Goal: Book appointment/travel/reservation

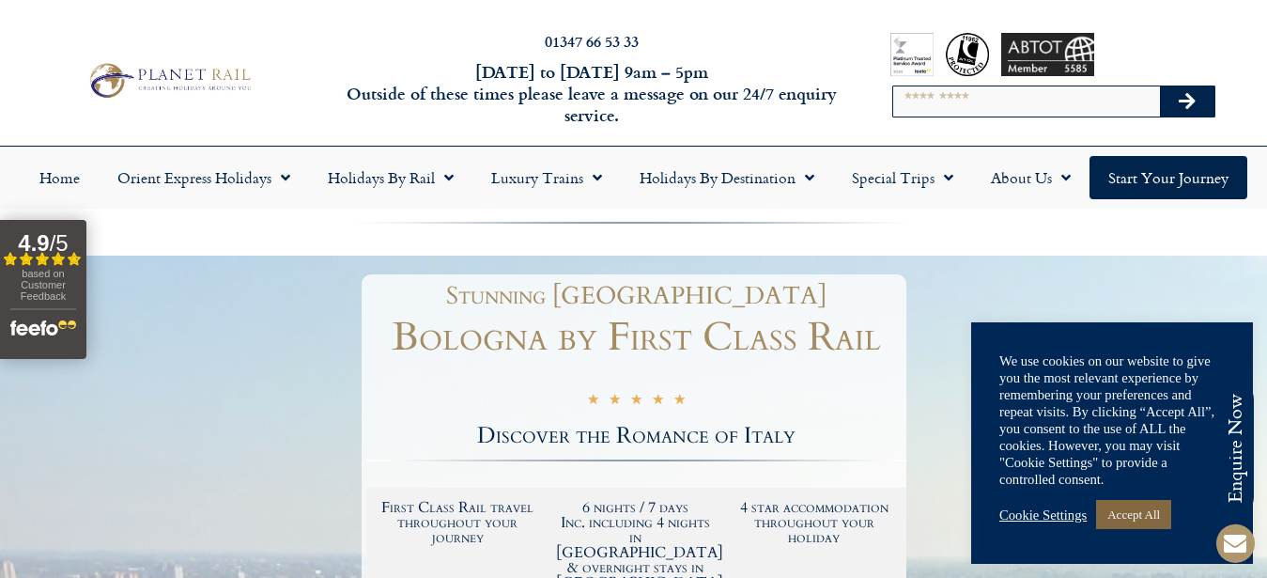
click at [1125, 512] on link "Accept All" at bounding box center [1133, 514] width 75 height 29
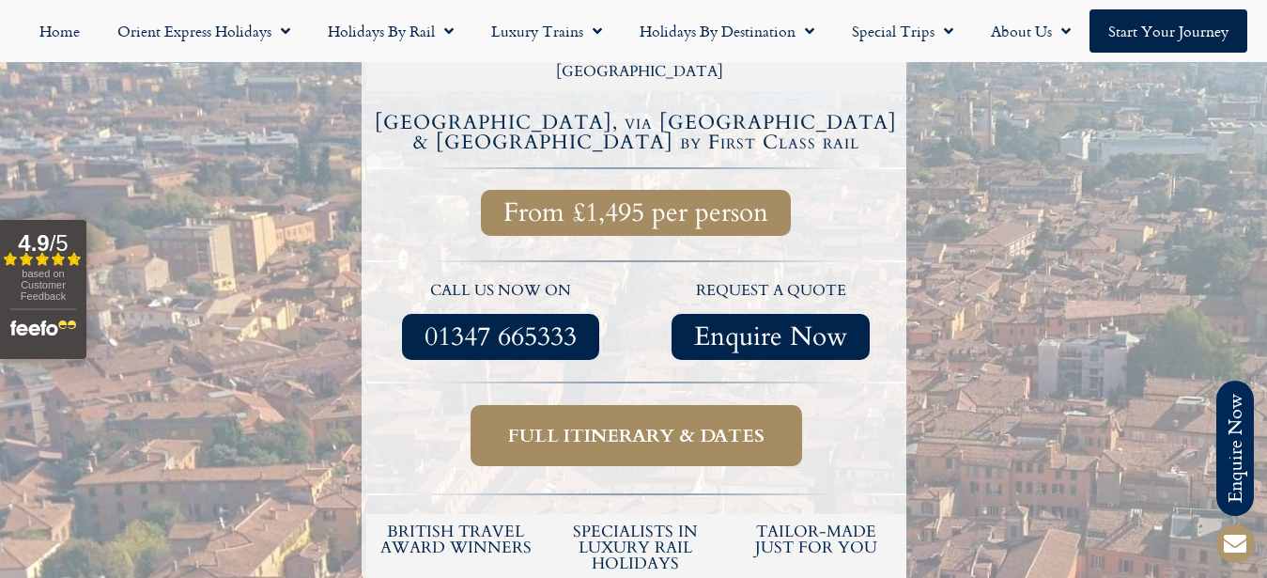
scroll to position [575, 0]
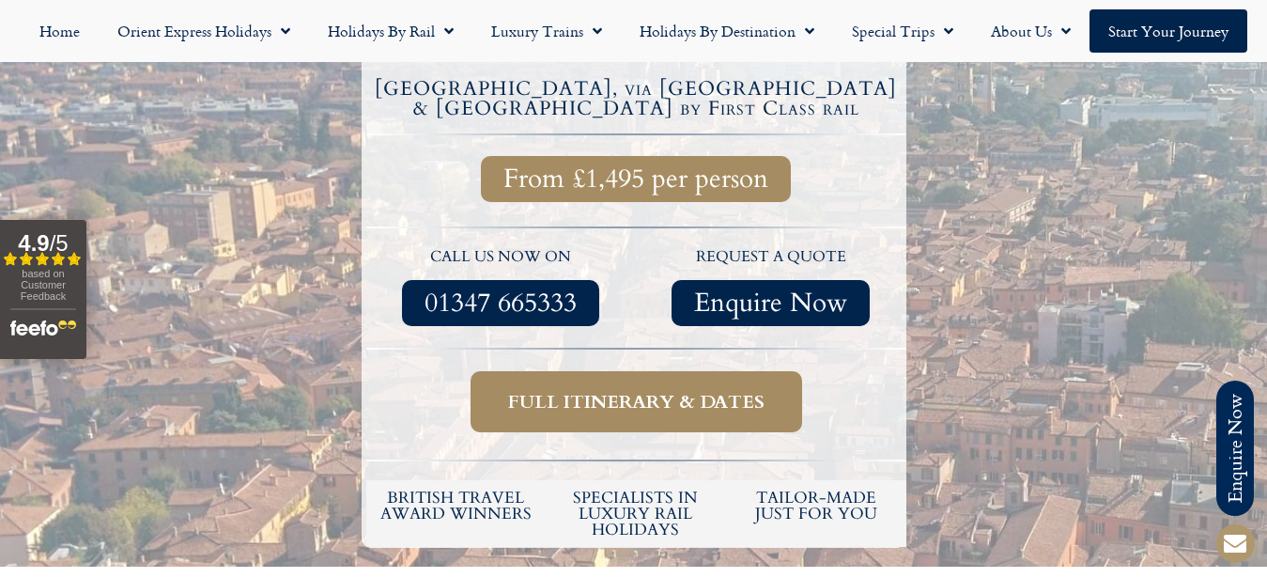
click at [647, 390] on span "Full itinerary & dates" at bounding box center [636, 401] width 257 height 23
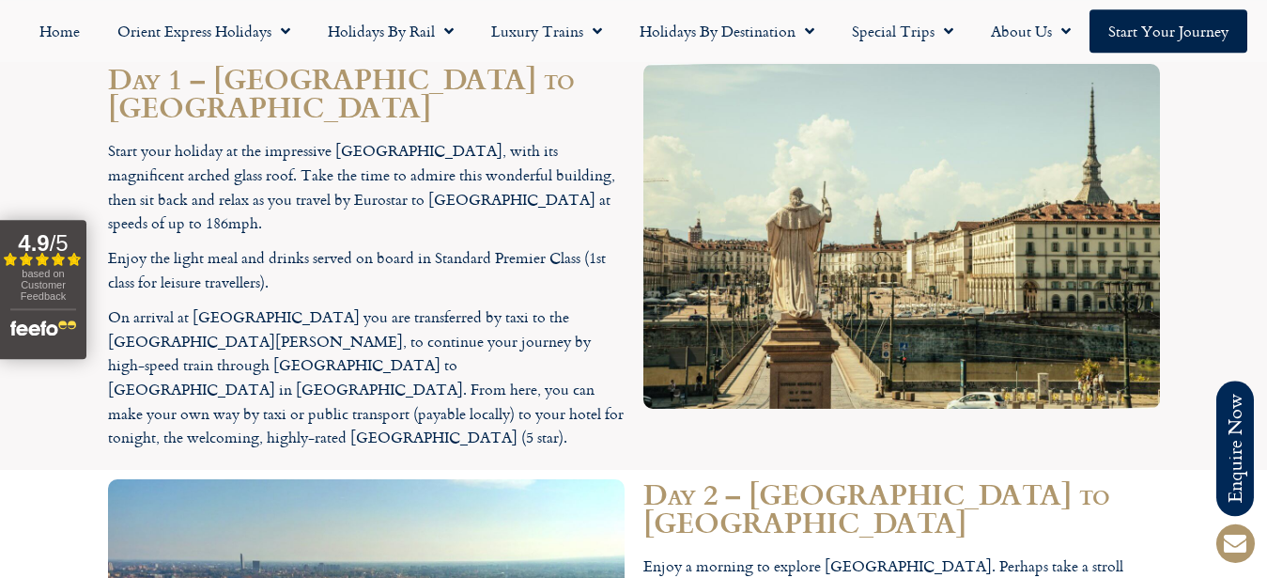
scroll to position [2013, 0]
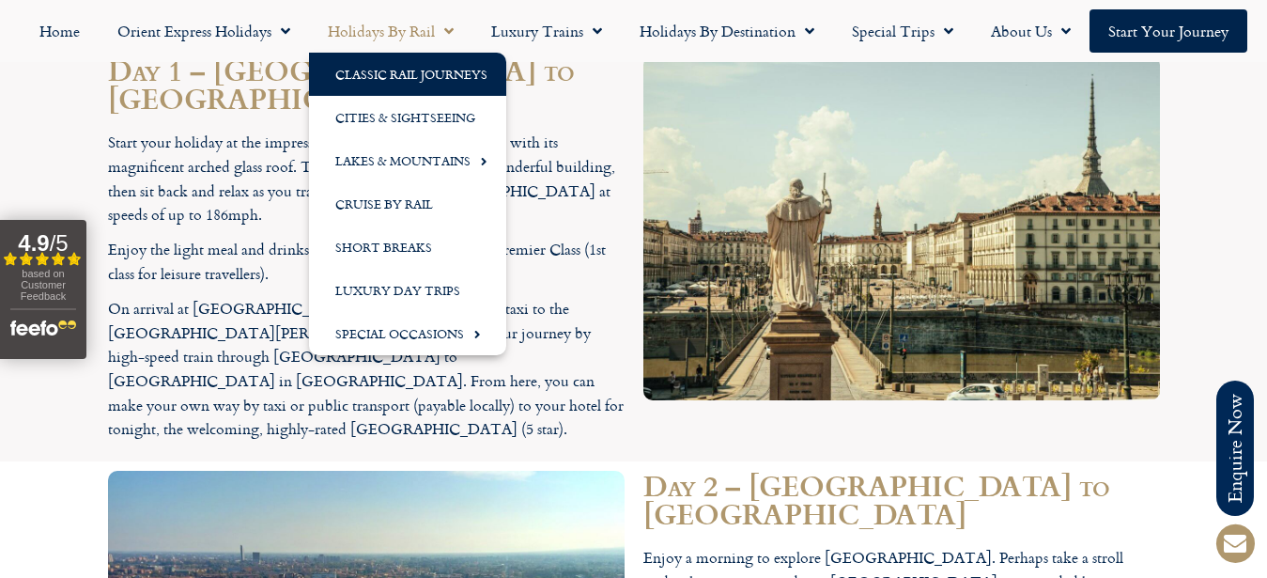
click at [406, 74] on link "Classic Rail Journeys" at bounding box center [407, 74] width 197 height 43
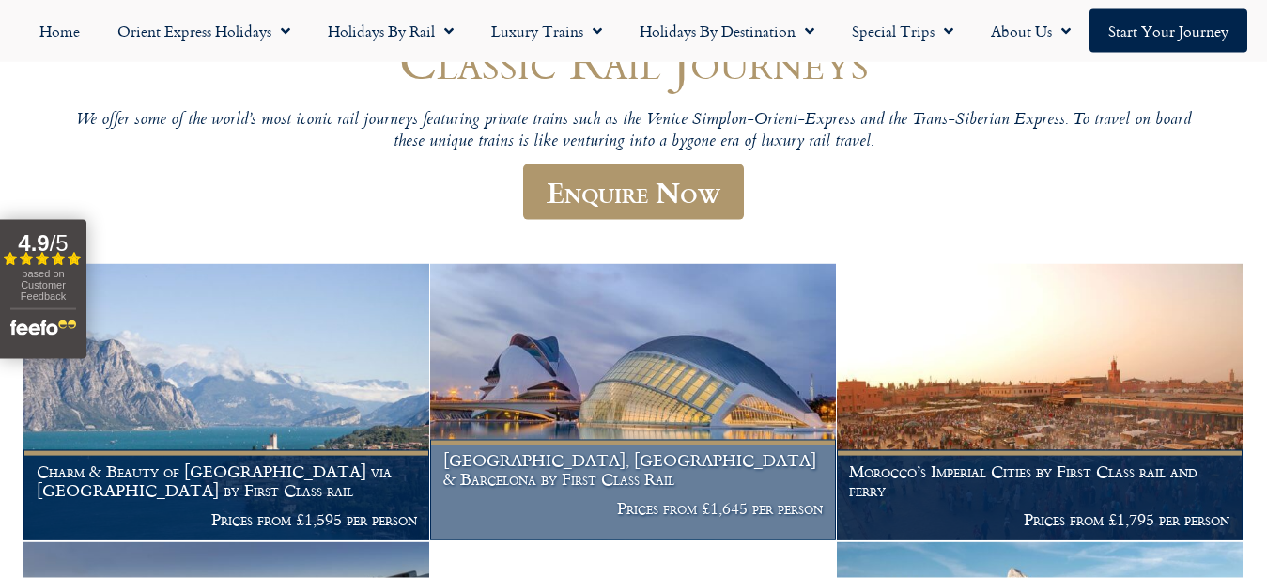
scroll to position [96, 0]
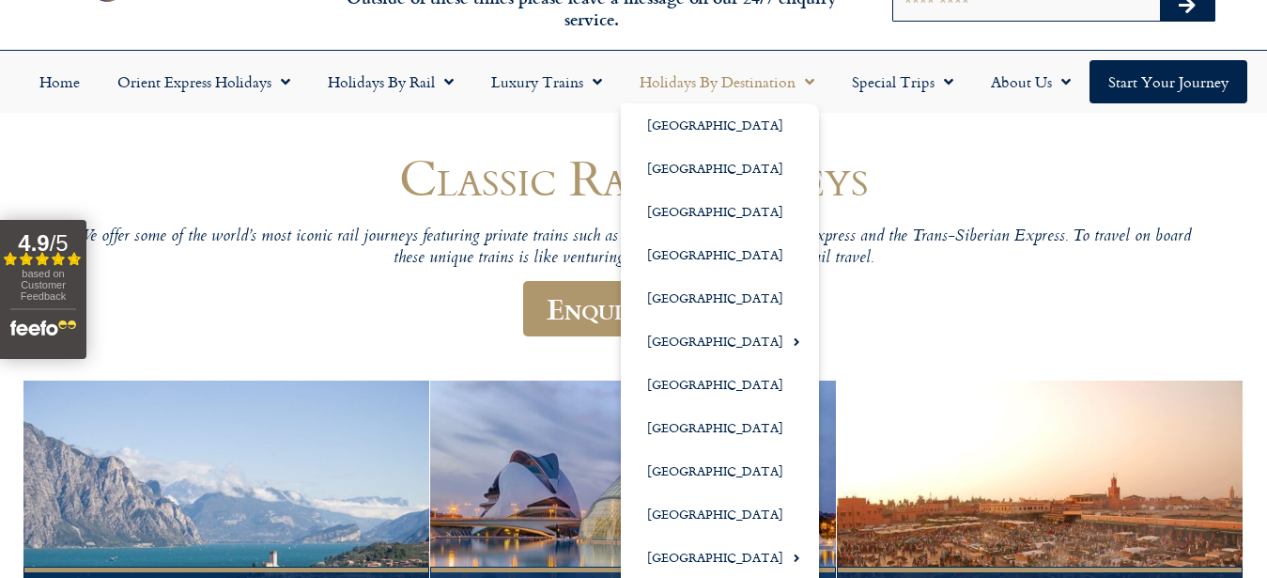
click at [746, 86] on link "Holidays by Destination" at bounding box center [727, 81] width 212 height 43
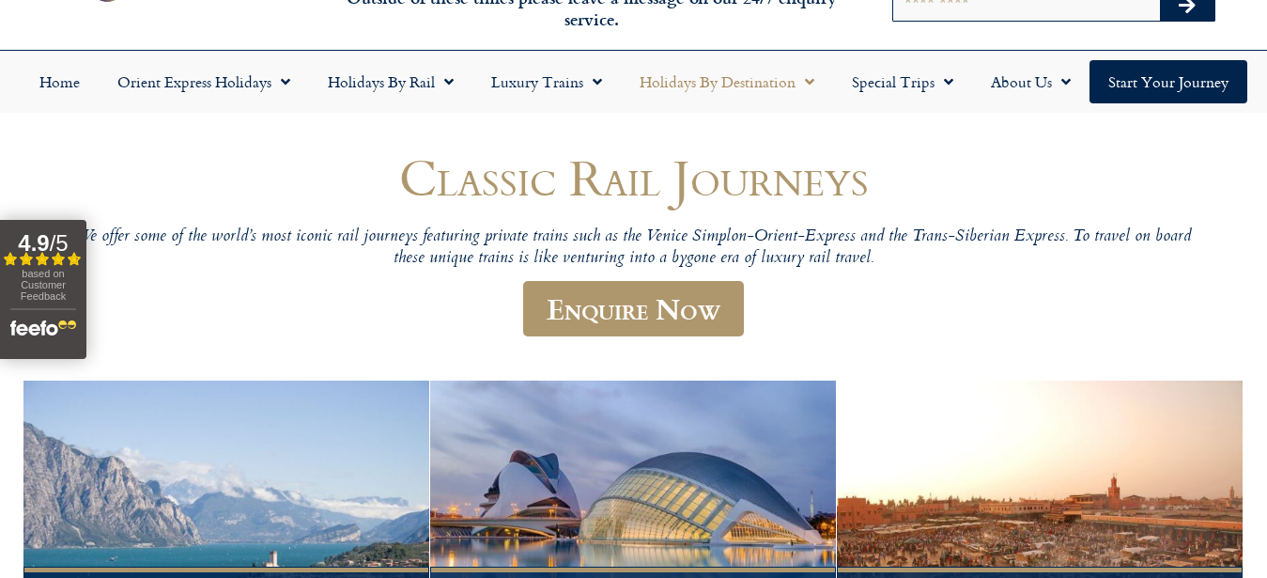
click at [746, 86] on link "Holidays by Destination" at bounding box center [727, 81] width 212 height 43
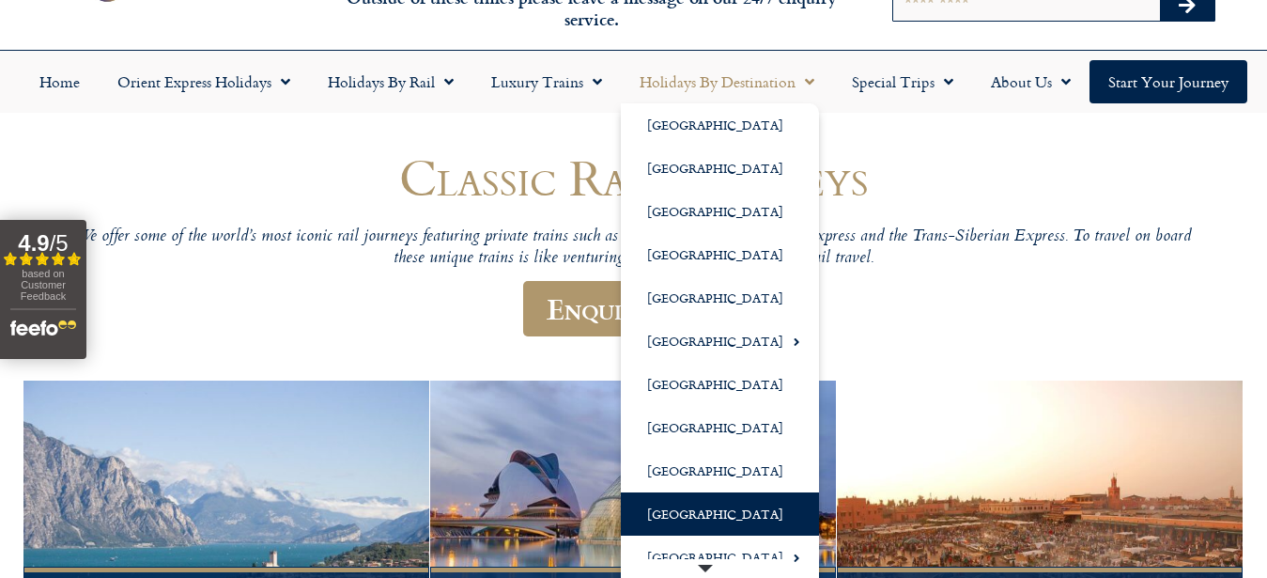
click at [660, 514] on link "[GEOGRAPHIC_DATA]" at bounding box center [720, 513] width 198 height 43
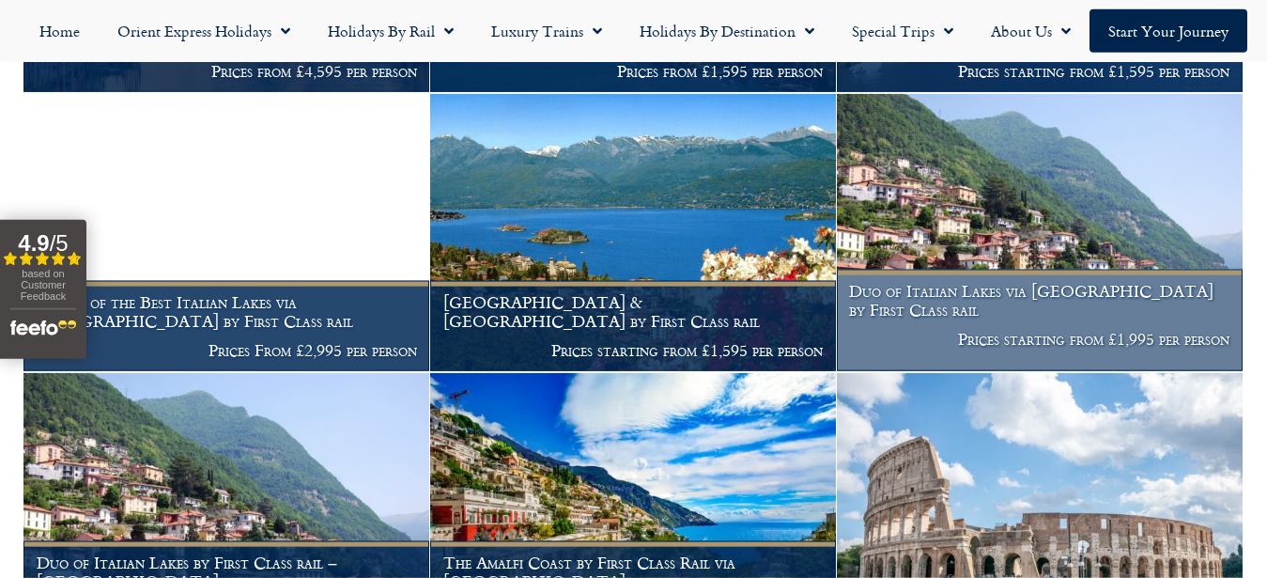
scroll to position [767, 0]
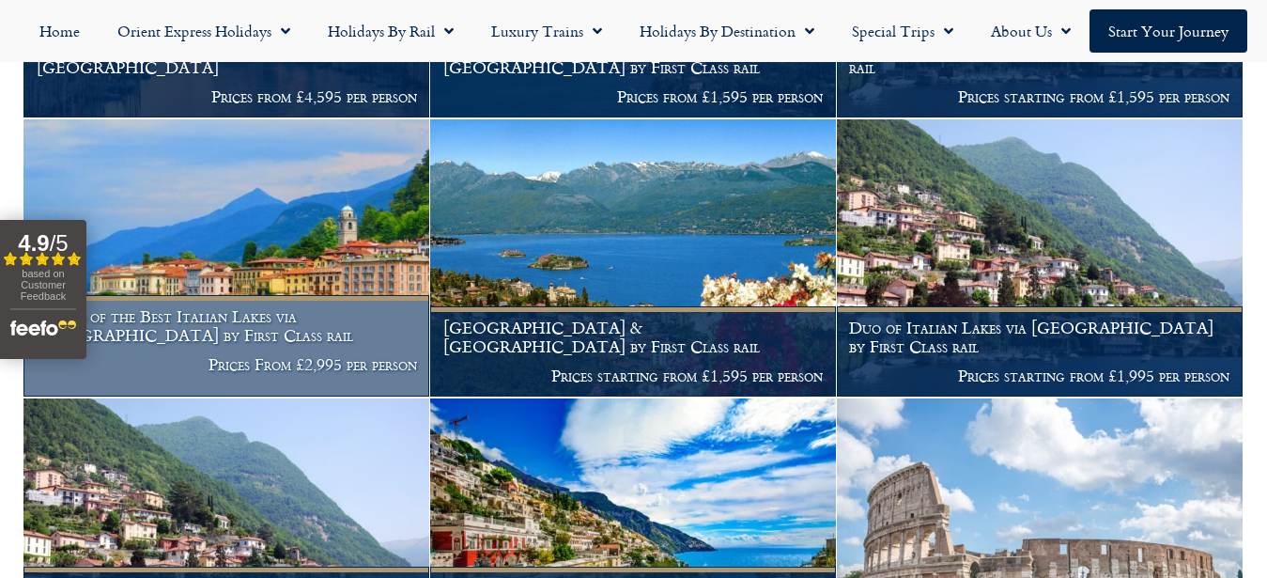
click at [259, 311] on h1 "A Trio of the Best Italian Lakes via [GEOGRAPHIC_DATA] by First Class rail" at bounding box center [227, 325] width 381 height 37
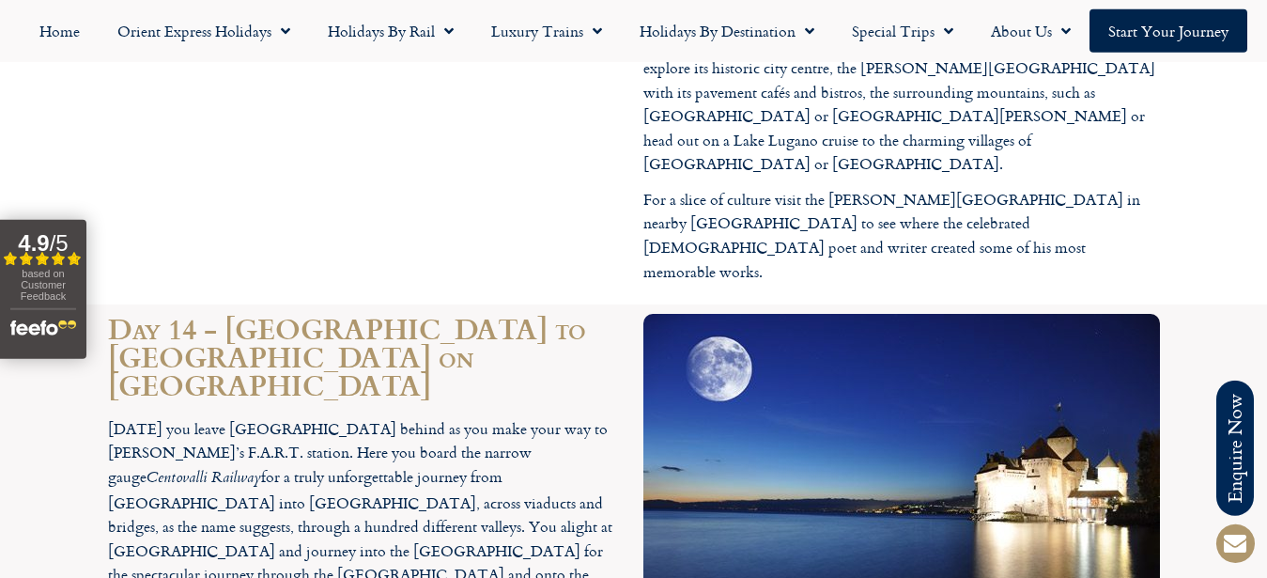
scroll to position [7188, 0]
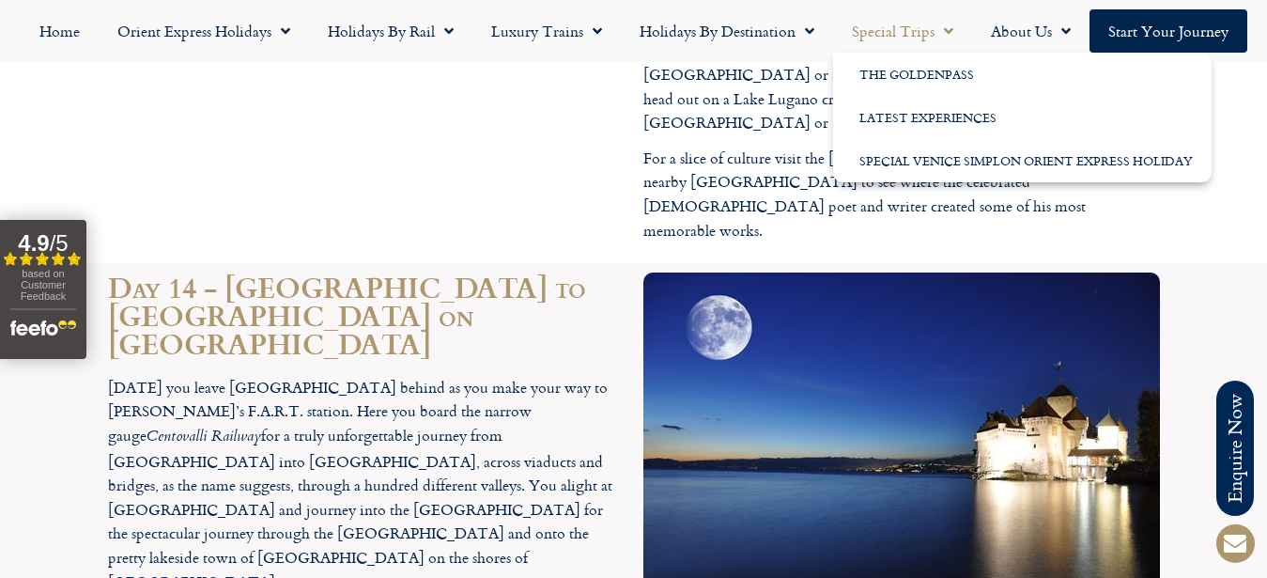
click at [924, 32] on link "Special Trips" at bounding box center [902, 30] width 139 height 43
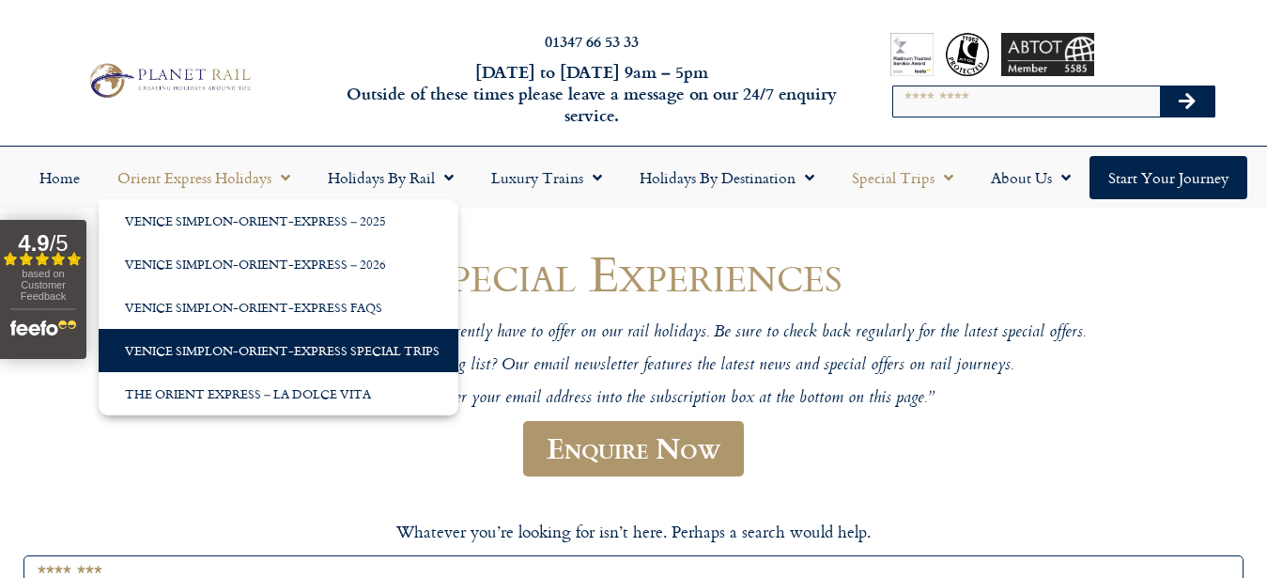
click at [205, 349] on link "Venice Simplon-Orient-Express Special Trips" at bounding box center [279, 350] width 360 height 43
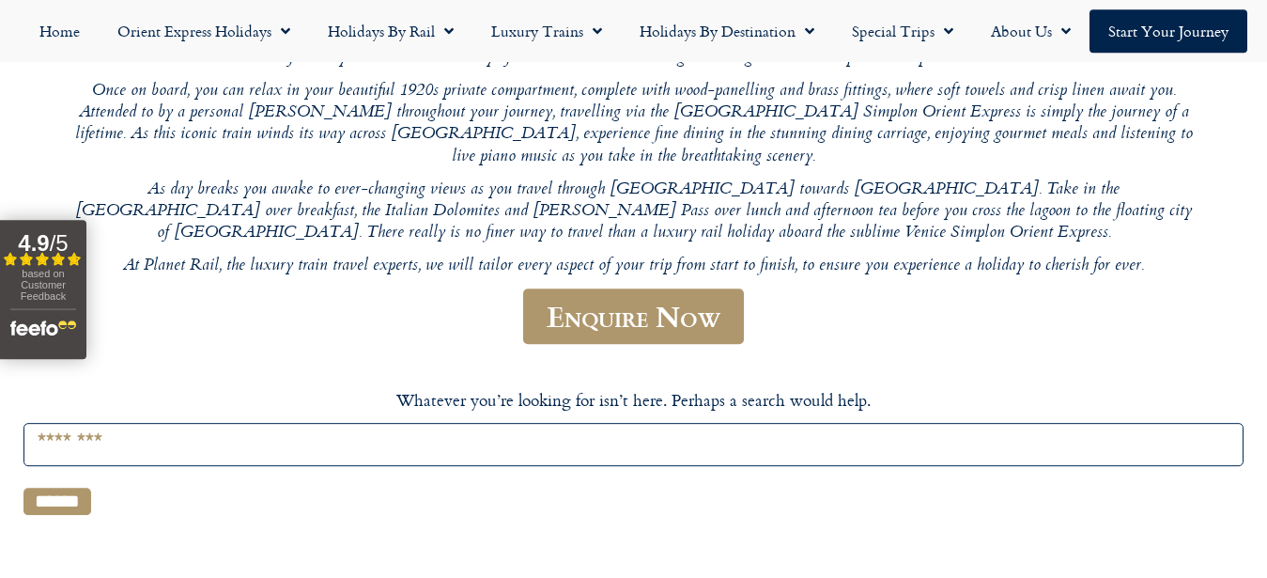
scroll to position [192, 0]
